Goal: Task Accomplishment & Management: Manage account settings

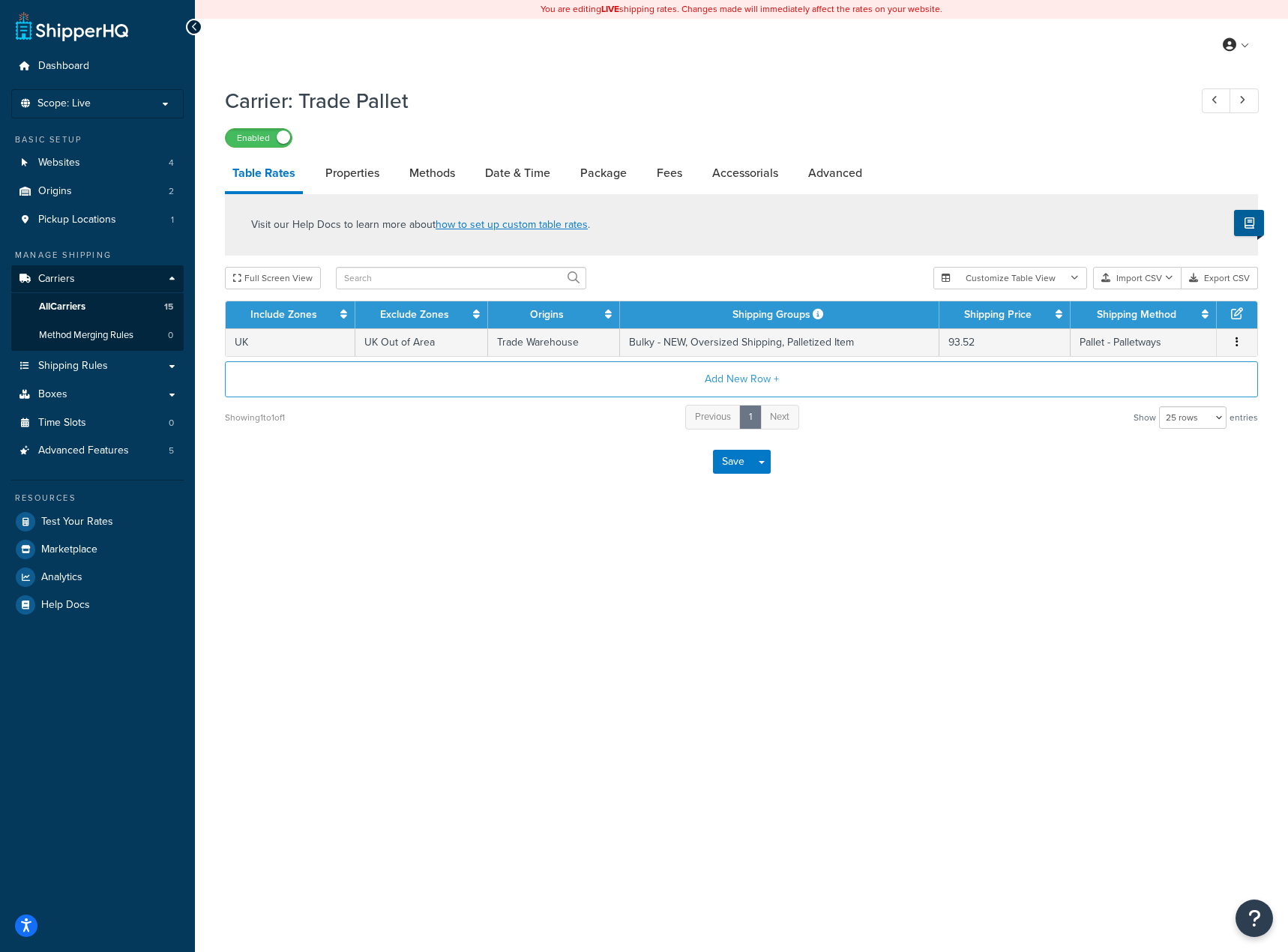
select select "25"
click at [275, 140] on label "Enabled" at bounding box center [259, 138] width 66 height 18
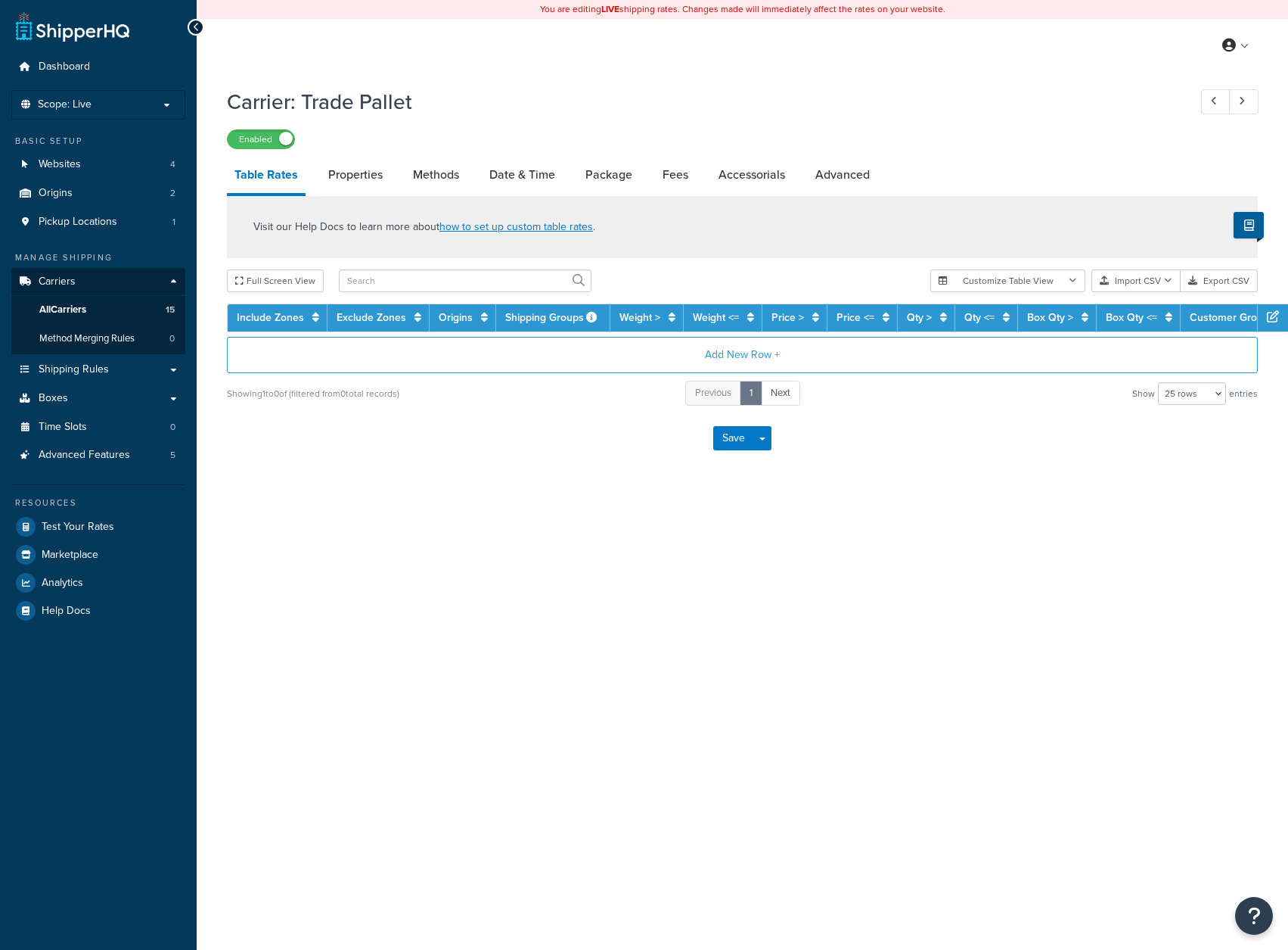
select select "25"
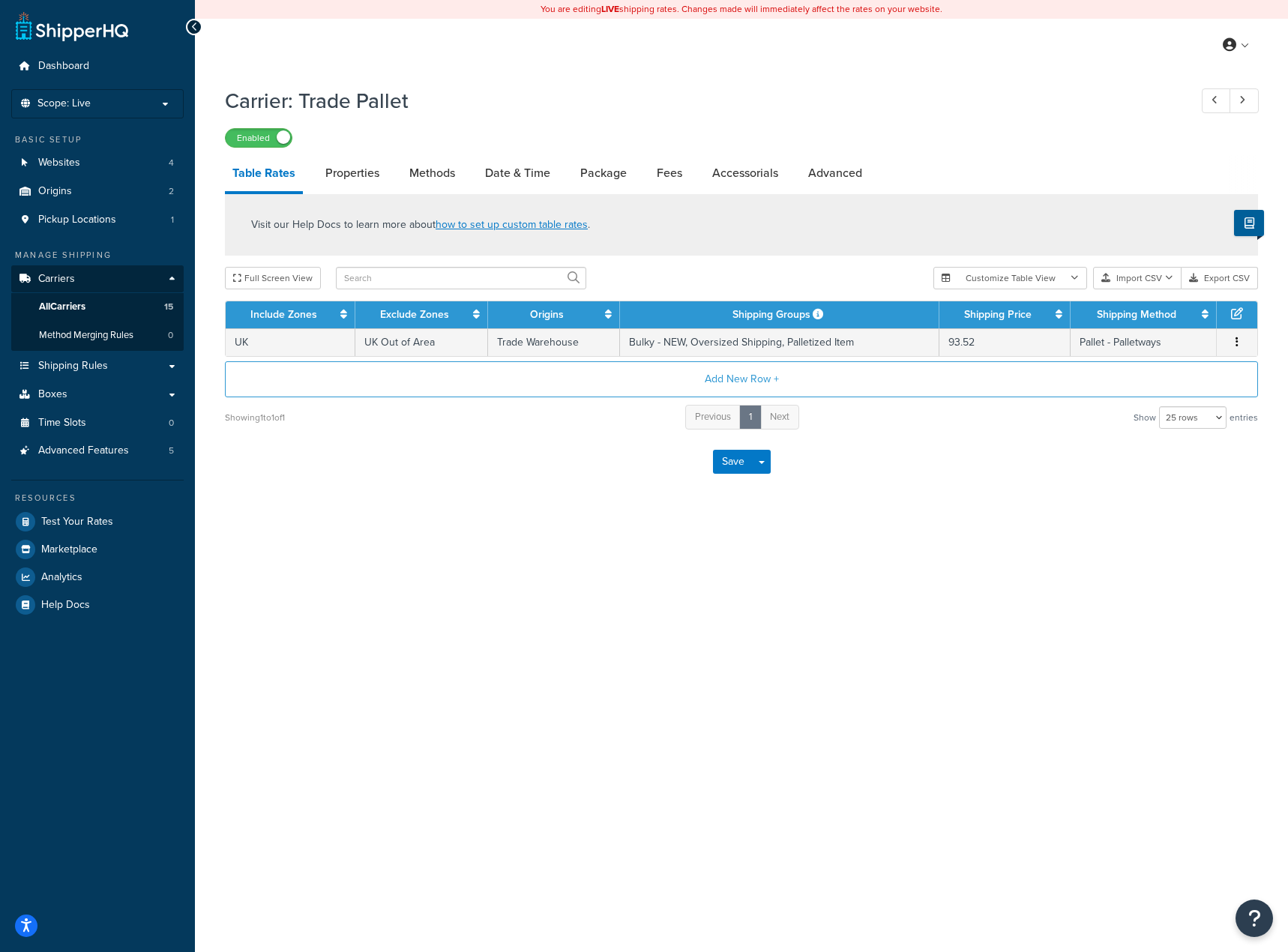
click at [259, 126] on div "Enabled" at bounding box center [741, 137] width 1033 height 21
click at [264, 135] on label "Enabled" at bounding box center [259, 138] width 66 height 18
click at [77, 24] on link at bounding box center [72, 26] width 113 height 30
